Goal: Transaction & Acquisition: Subscribe to service/newsletter

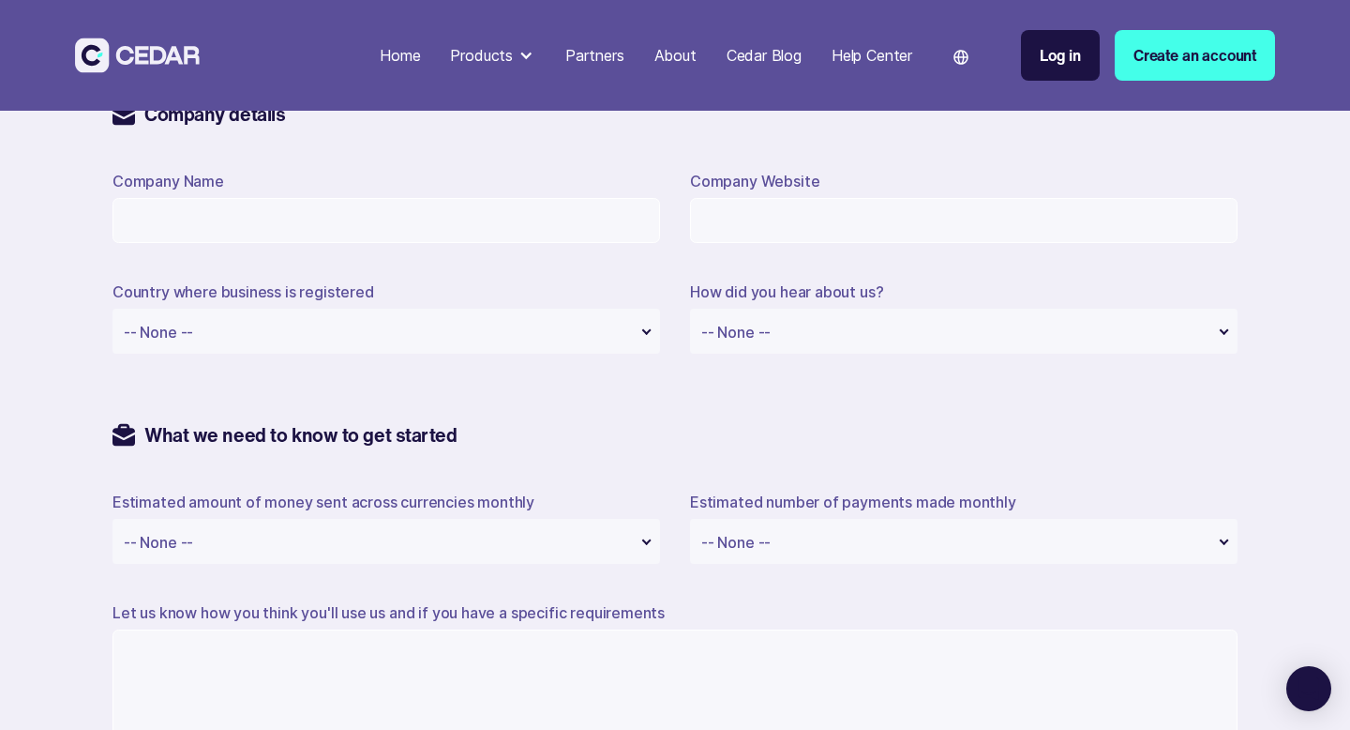
click at [748, 53] on div "Cedar Blog" at bounding box center [764, 55] width 75 height 23
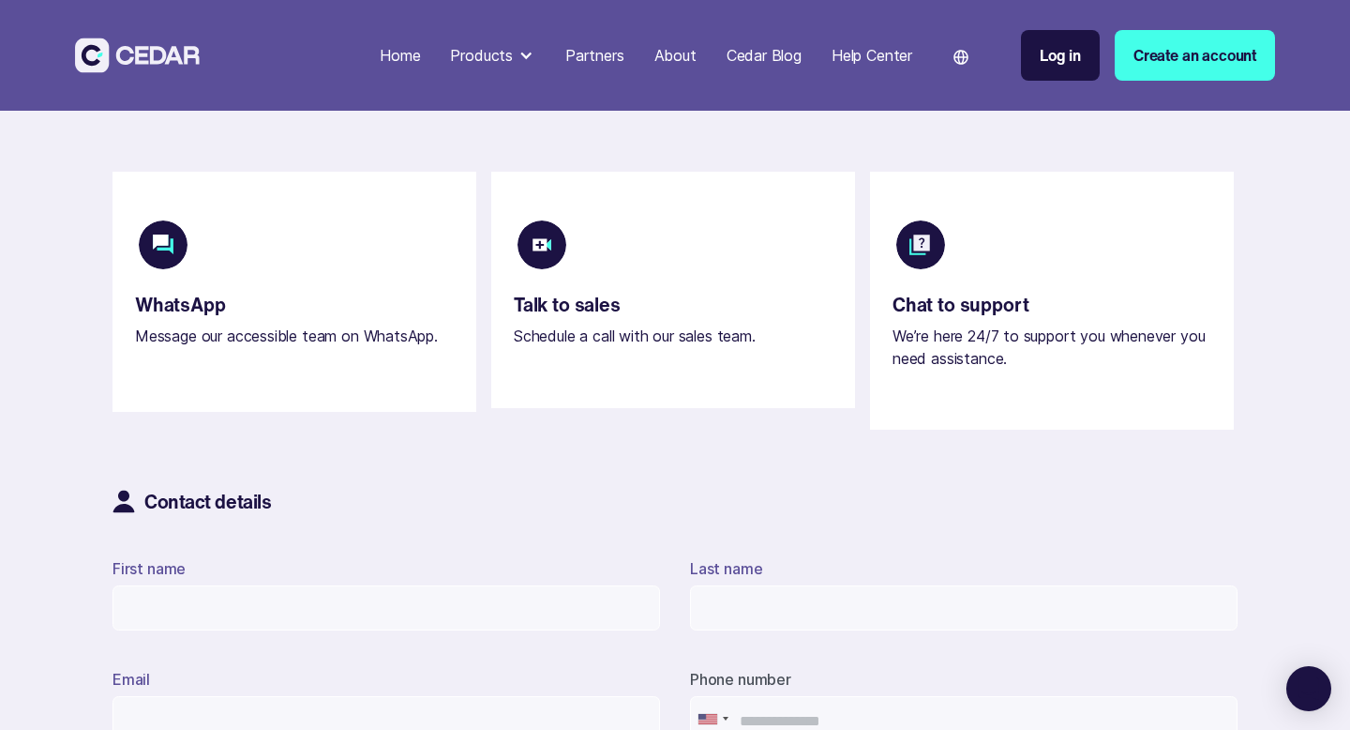
scroll to position [415, 0]
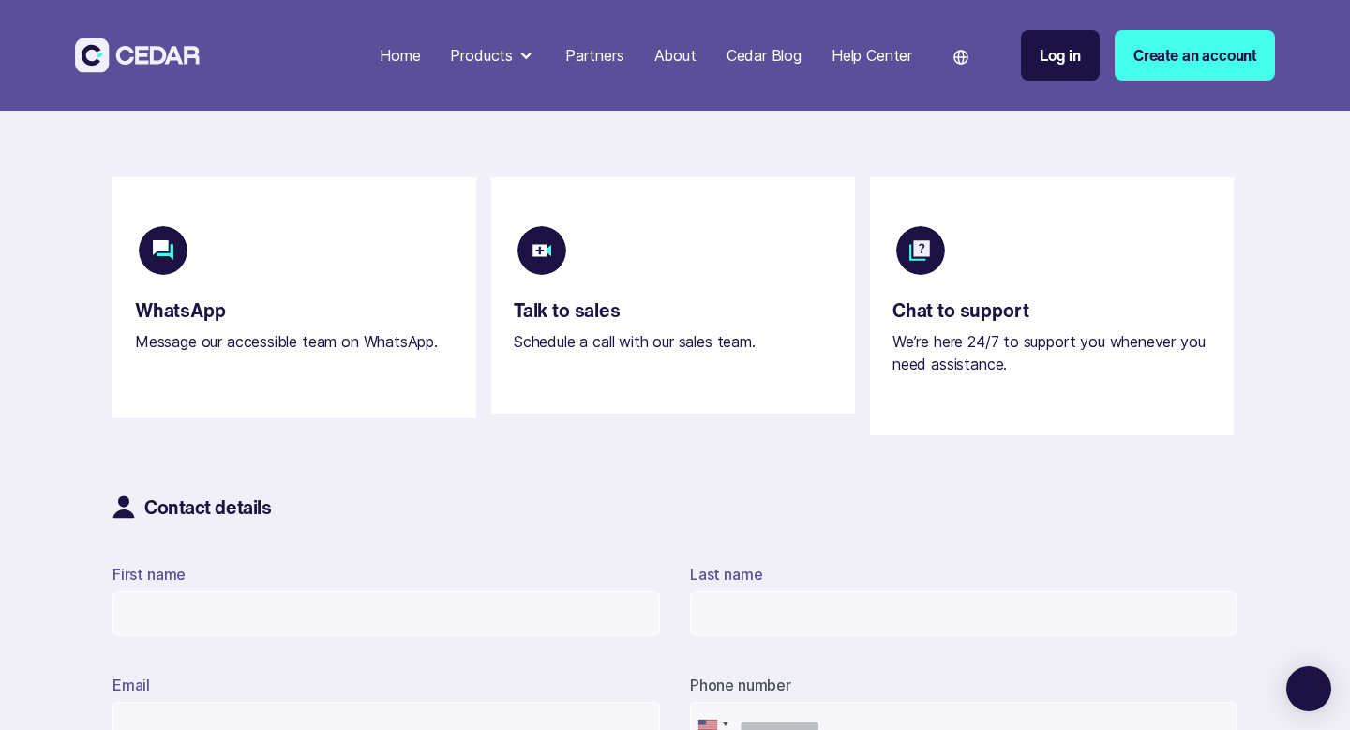
click at [1159, 55] on link "Create an account" at bounding box center [1195, 55] width 160 height 51
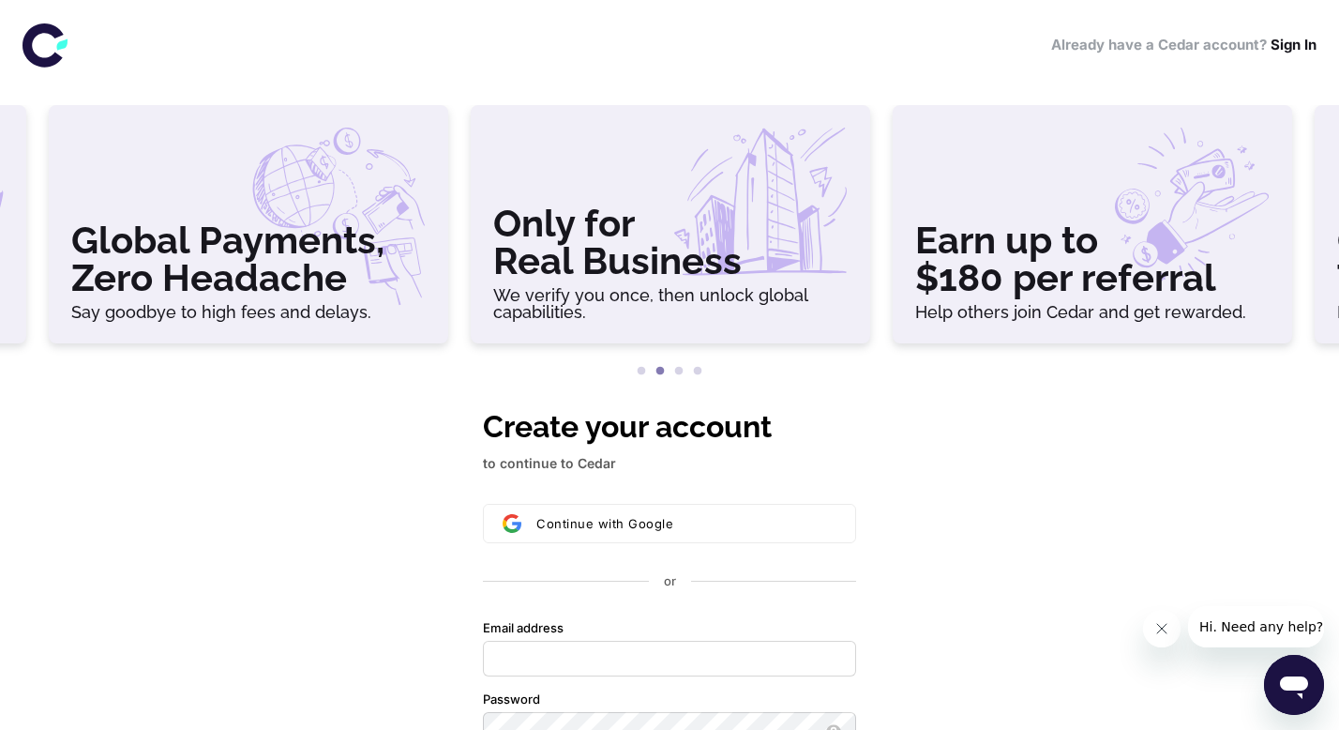
click at [191, 257] on h3 "Global Payments, Zero Headache" at bounding box center [248, 258] width 354 height 75
click at [592, 220] on h3 "Only for Real Business" at bounding box center [670, 241] width 354 height 75
click at [1201, 199] on div at bounding box center [1092, 175] width 354 height 94
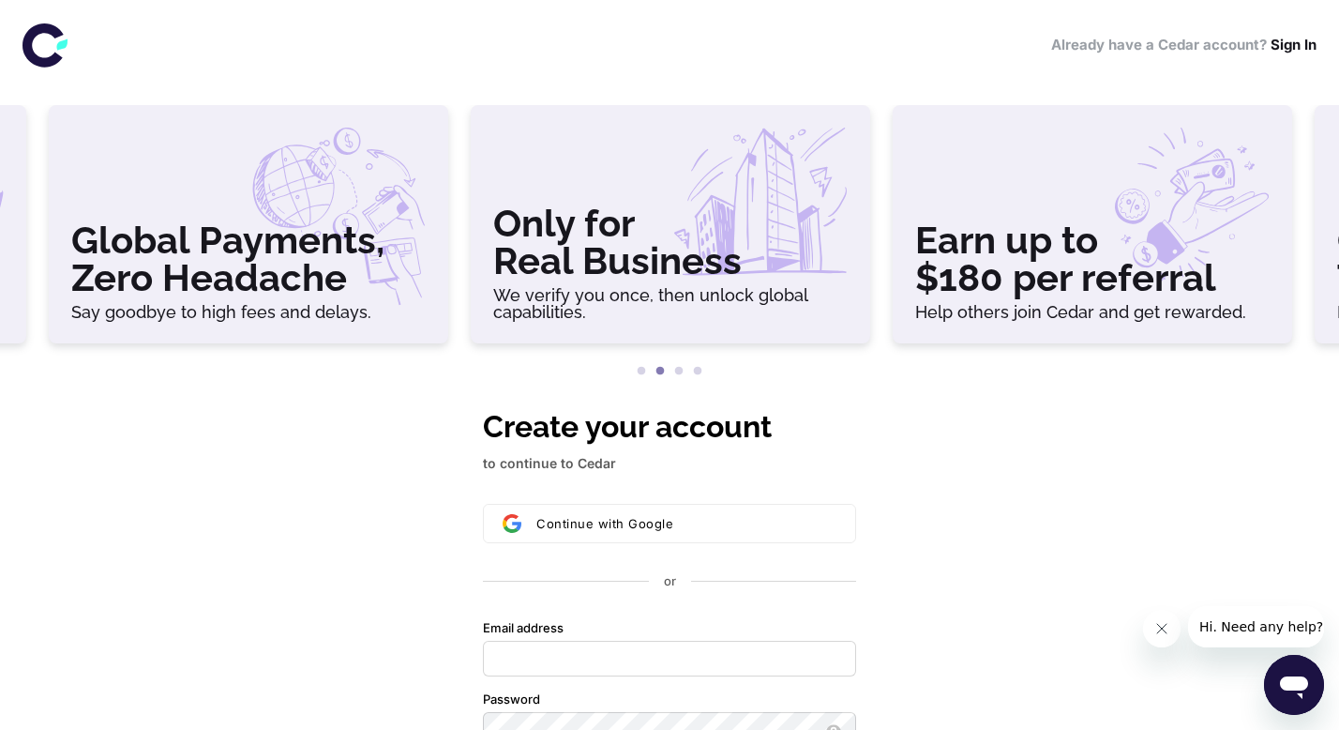
click at [1339, 201] on html "Already have a Cedar account? Sign In Global Payments, Zero Headache Say goodby…" at bounding box center [669, 365] width 1339 height 730
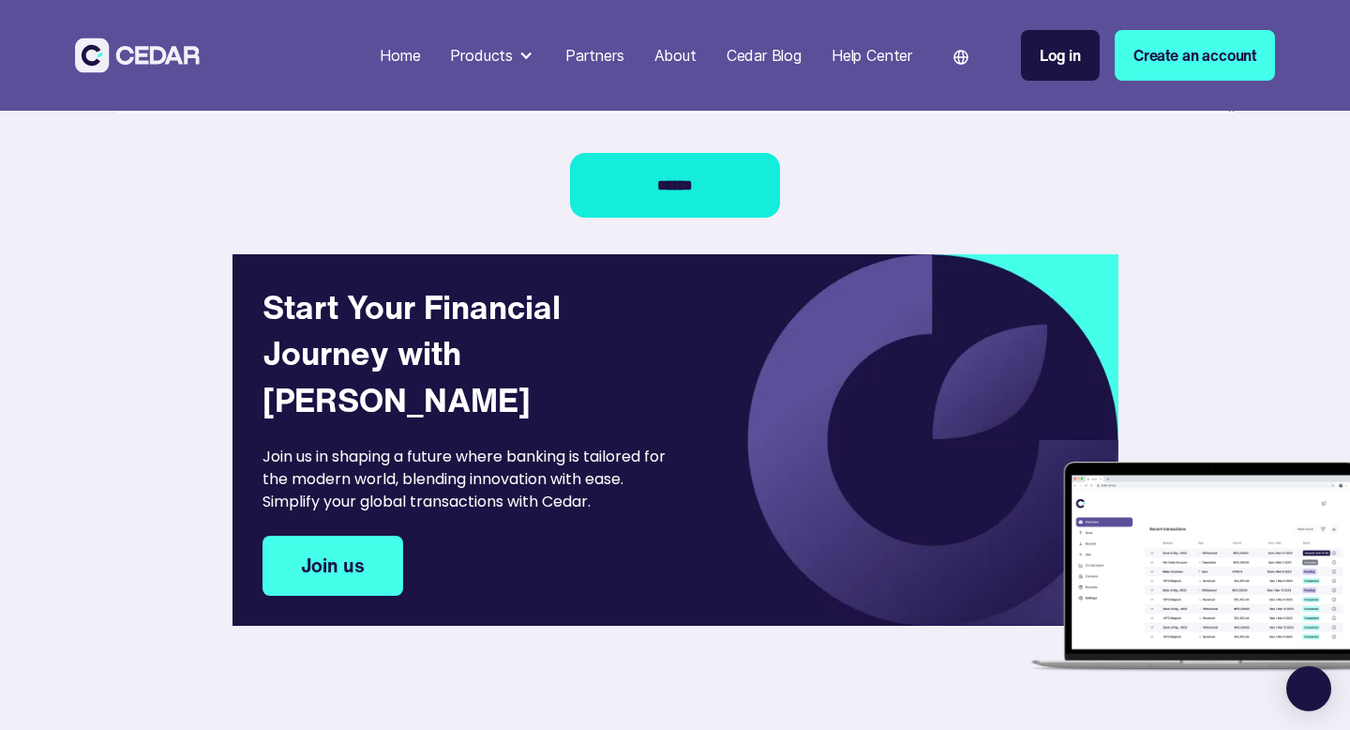
scroll to position [1829, 0]
